Goal: Transaction & Acquisition: Book appointment/travel/reservation

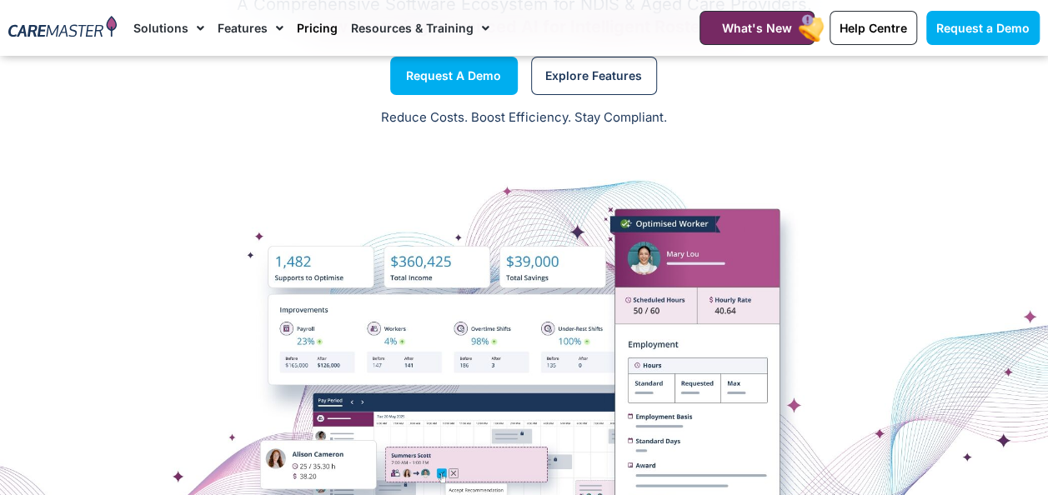
click at [321, 33] on link "Pricing" at bounding box center [317, 28] width 41 height 56
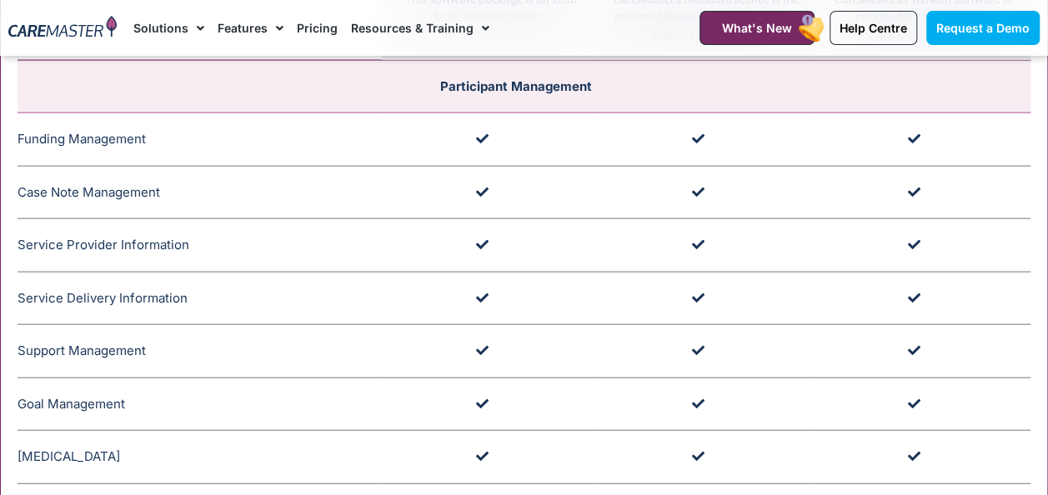
scroll to position [1749, 0]
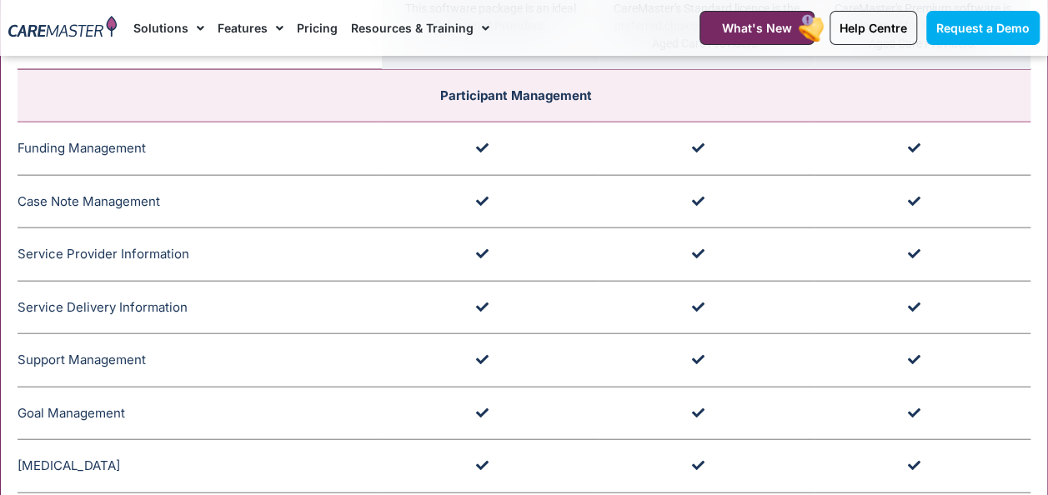
click at [963, 368] on td at bounding box center [923, 360] width 216 height 53
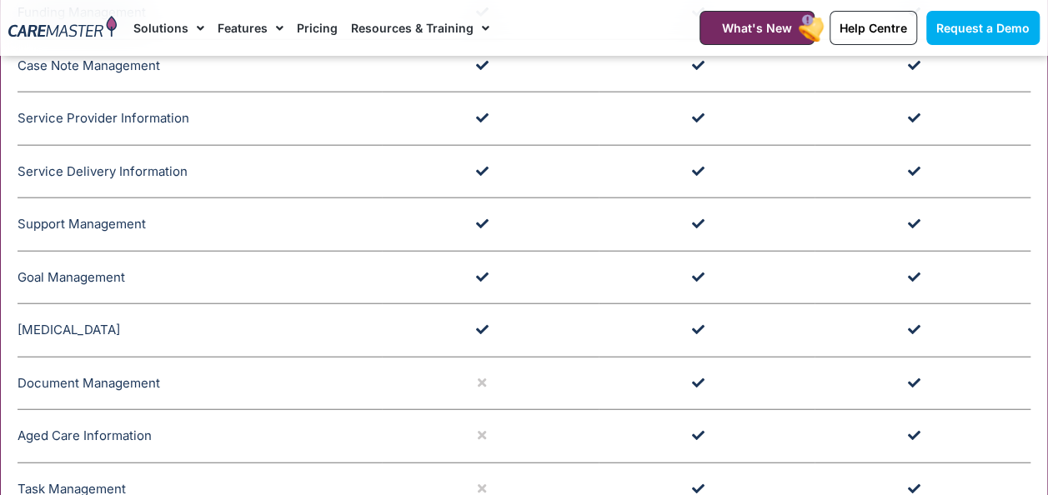
scroll to position [1887, 0]
click at [959, 409] on td at bounding box center [923, 435] width 216 height 53
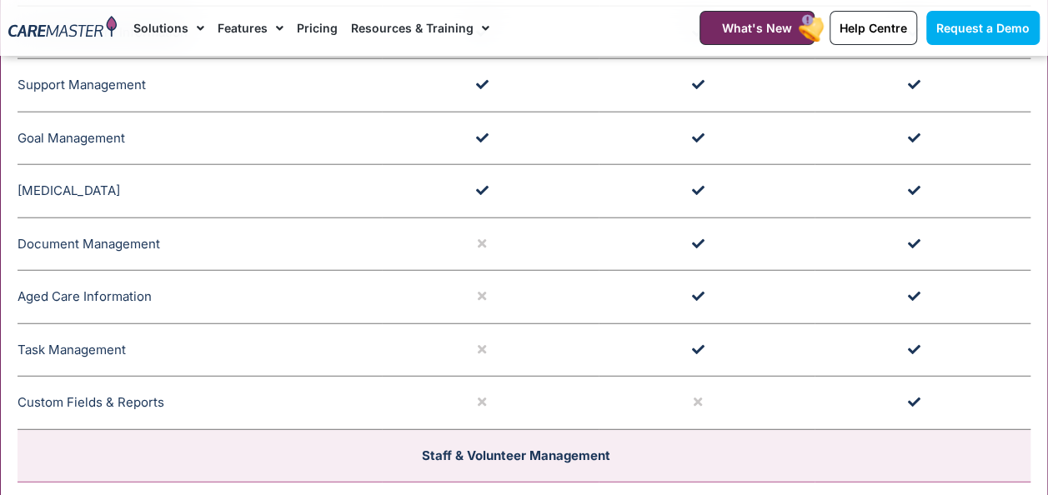
scroll to position [2029, 0]
